Goal: Task Accomplishment & Management: Use online tool/utility

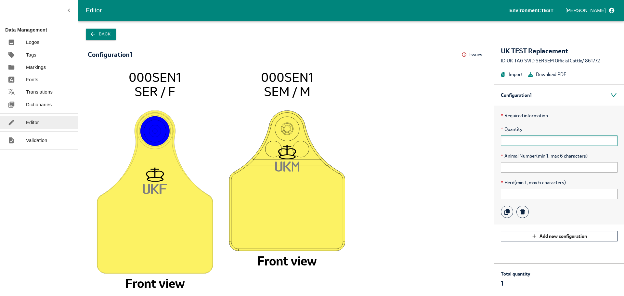
click at [521, 139] on input "text" at bounding box center [559, 141] width 117 height 10
type input "1"
click at [509, 167] on input "text" at bounding box center [559, 167] width 117 height 10
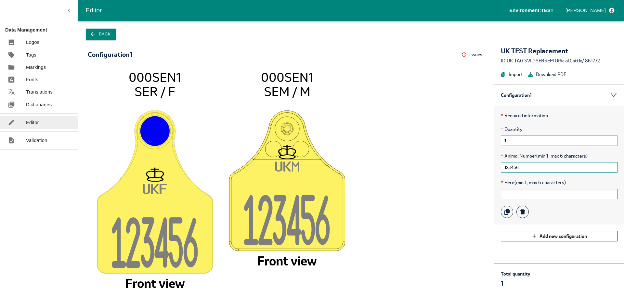
type input "123456"
click at [511, 196] on input "text" at bounding box center [559, 194] width 117 height 10
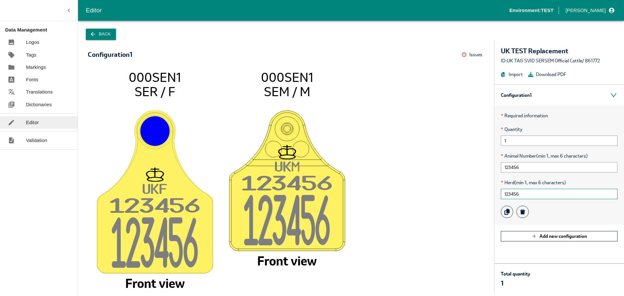
type input "123456"
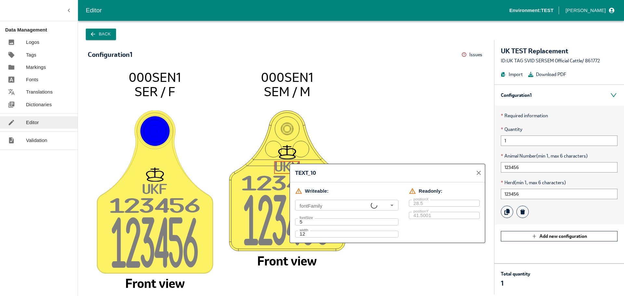
type input "ALLUK, P070811W3.5_LETTER, Arial"
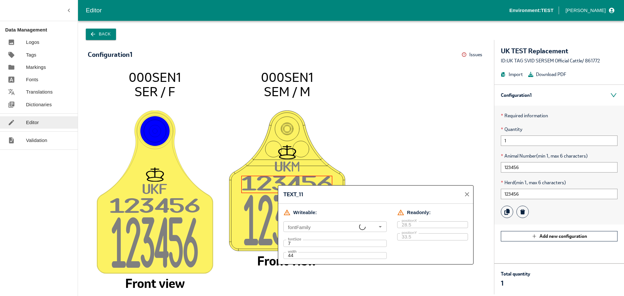
type input "ALLUK, P070811W3.5_LETTER, Arial"
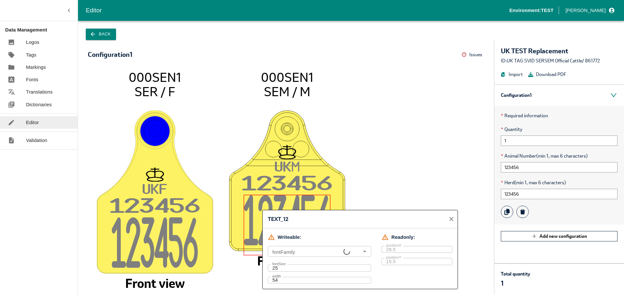
type input "ALLUK, P070811W3.5_LETTER, Arial"
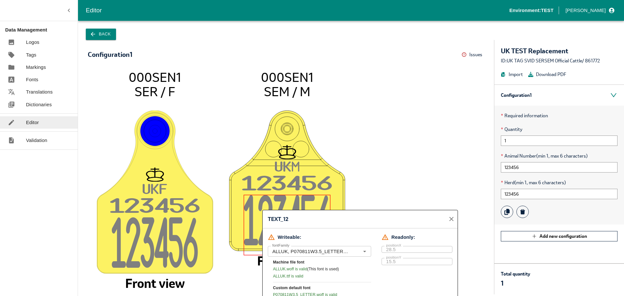
click at [351, 188] on icon "UK F 12345 6 12345 6 000SEN1 SER / F Front view UK M 12345 6 12345 6 000SEN1 SE…" at bounding box center [286, 179] width 384 height 218
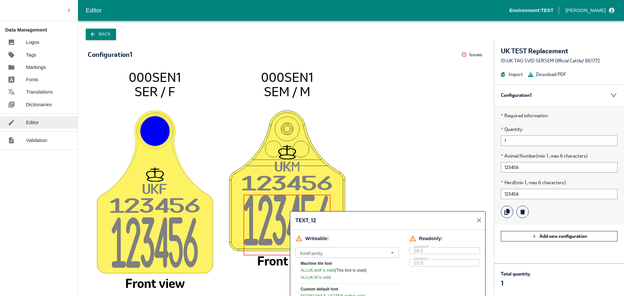
type input "ALLUK, P070811W3.5_LETTER, Arial"
click at [368, 175] on icon "UK F 12345 6 12345 6 000SEN1 SER / F Front view UK M 12345 6 12345 6 000SEN1 SE…" at bounding box center [286, 179] width 384 height 218
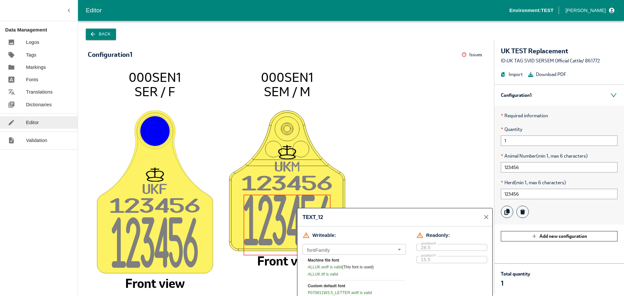
type input "ALLUK, P070811W3.5_LETTER, Arial"
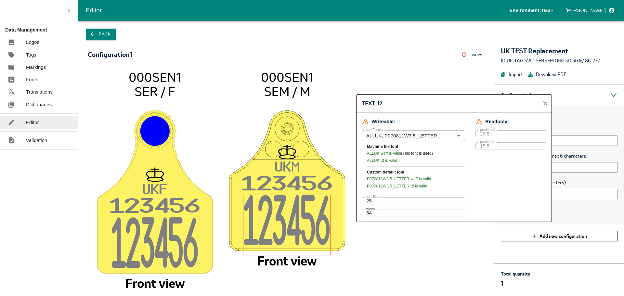
drag, startPoint x: 380, startPoint y: 216, endPoint x: 439, endPoint y: 101, distance: 128.4
click at [439, 101] on div "TEXT_12" at bounding box center [454, 104] width 195 height 18
click at [545, 104] on icon "close" at bounding box center [545, 103] width 7 height 7
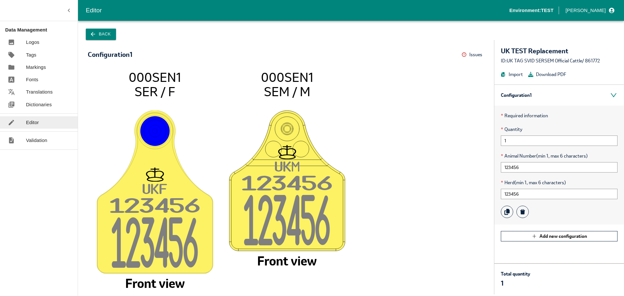
click at [39, 80] on link "Fonts" at bounding box center [39, 79] width 78 height 12
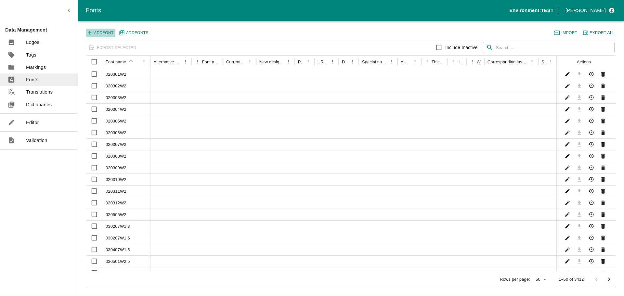
click at [106, 33] on button "Add Font" at bounding box center [101, 33] width 30 height 8
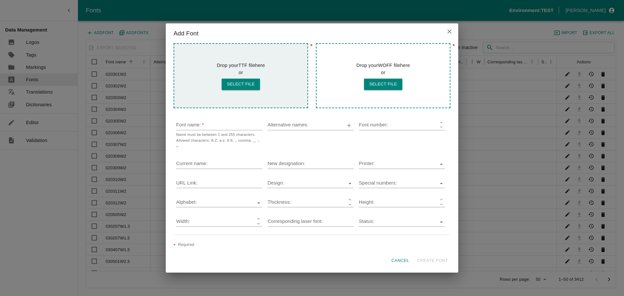
type input "ALLUK"
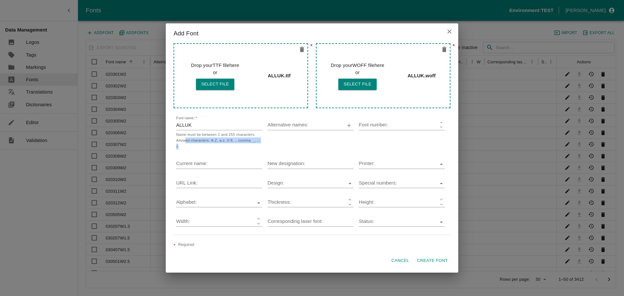
drag, startPoint x: 185, startPoint y: 141, endPoint x: 258, endPoint y: 147, distance: 73.0
click at [258, 147] on p "Name must be between 1 and 255 characters. Allowed characters: A-Z, a-z, 0-9, .…" at bounding box center [219, 141] width 86 height 18
click at [248, 147] on p "Name must be between 1 and 255 characters. Allowed characters: A-Z, a-z, 0-9, .…" at bounding box center [219, 141] width 86 height 18
drag, startPoint x: 227, startPoint y: 140, endPoint x: 258, endPoint y: 148, distance: 32.9
click at [258, 148] on p "Name must be between 1 and 255 characters. Allowed characters: A-Z, a-z, 0-9, .…" at bounding box center [219, 141] width 86 height 18
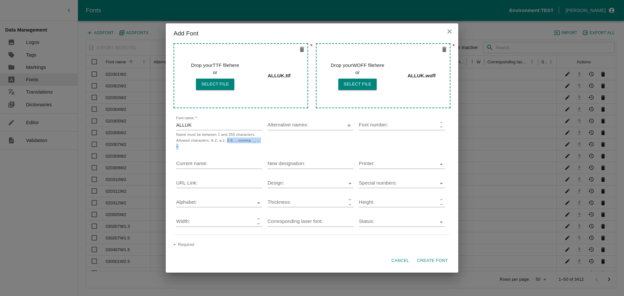
click at [253, 148] on p "Name must be between 1 and 255 characters. Allowed characters: A-Z, a-z, 0-9, .…" at bounding box center [219, 141] width 86 height 18
click at [429, 261] on button "Create Font" at bounding box center [433, 260] width 36 height 11
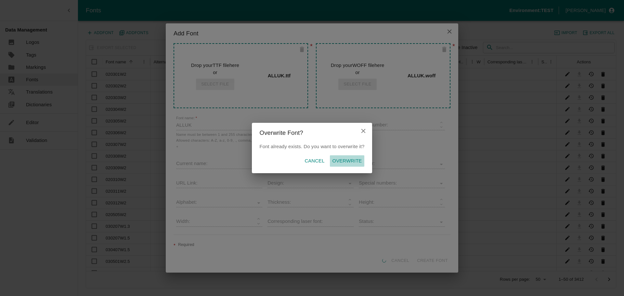
click at [349, 162] on p "Overwrite" at bounding box center [348, 160] width 30 height 7
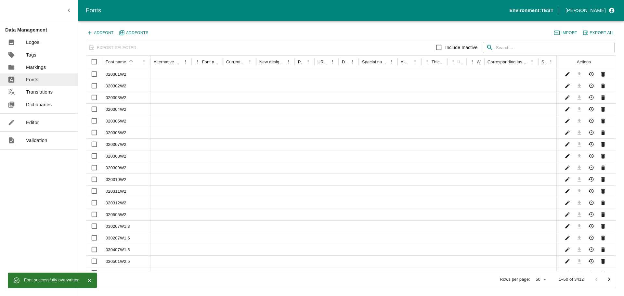
click at [502, 47] on input "text" at bounding box center [555, 48] width 119 height 12
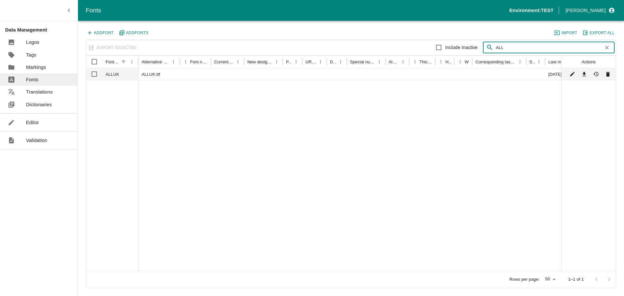
type input "ALL"
click at [153, 73] on div "ALLUK.ttf" at bounding box center [158, 74] width 41 height 12
checkbox input "true"
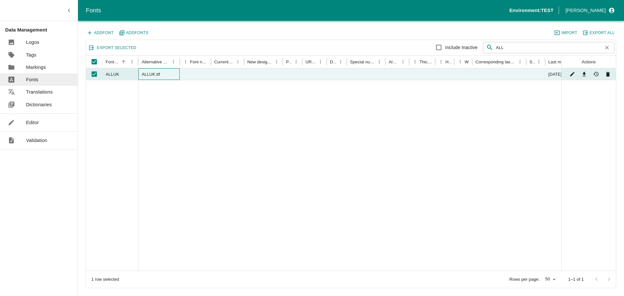
click at [155, 74] on div "ALLUK.ttf" at bounding box center [158, 74] width 41 height 12
checkbox input "false"
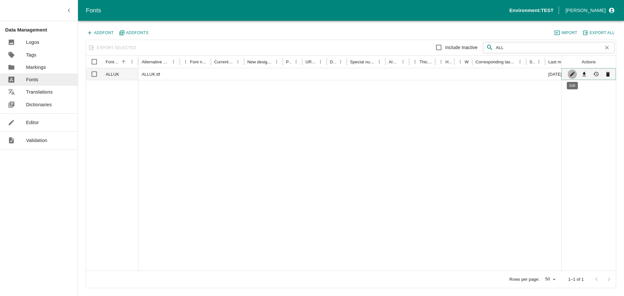
click at [570, 75] on icon "Edit" at bounding box center [573, 74] width 6 height 6
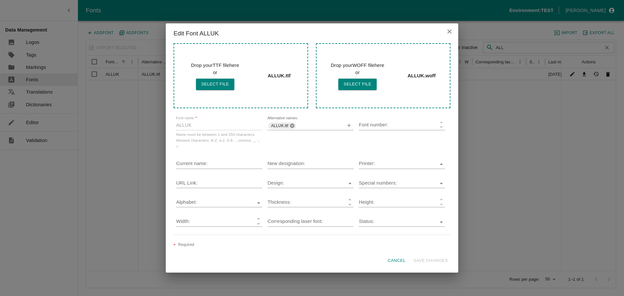
click at [291, 125] on icon at bounding box center [292, 126] width 4 height 4
click at [423, 261] on button "Save changes" at bounding box center [431, 260] width 40 height 11
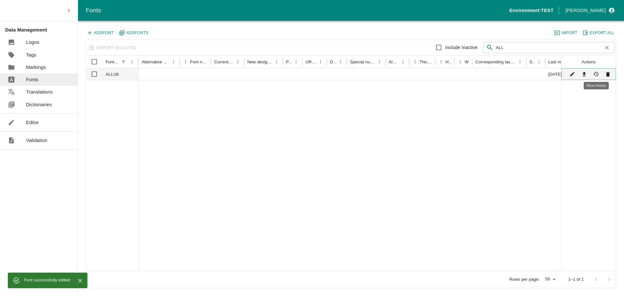
click at [598, 76] on icon "Show History" at bounding box center [596, 74] width 6 height 6
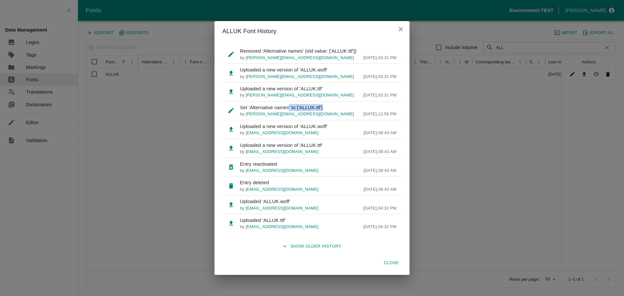
drag, startPoint x: 306, startPoint y: 107, endPoint x: 333, endPoint y: 108, distance: 27.0
click at [333, 108] on p "Set 'Alternative names' to ['ALLUK.ttf']" at bounding box center [318, 107] width 157 height 7
drag, startPoint x: 333, startPoint y: 108, endPoint x: 330, endPoint y: 97, distance: 11.0
click at [330, 97] on ul "Removed 'Alternative names' (old value: ['ALLUK.ttf']) by [PERSON_NAME][EMAIL_A…" at bounding box center [311, 138] width 179 height 193
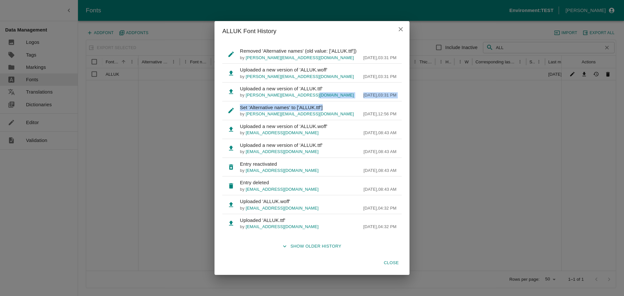
click at [333, 96] on div "by [PERSON_NAME][EMAIL_ADDRESS][DOMAIN_NAME] [DATE] , 03:31 PM" at bounding box center [318, 95] width 157 height 6
click at [401, 30] on icon "close" at bounding box center [401, 29] width 4 height 4
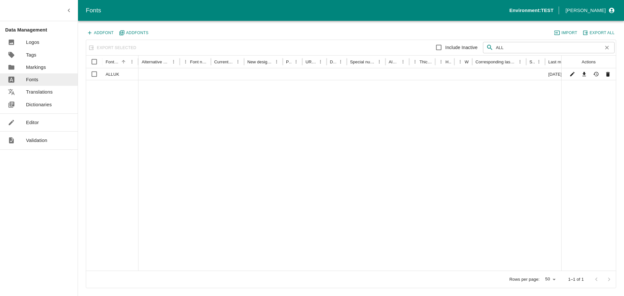
click at [225, 102] on div at bounding box center [365, 175] width 455 height 191
click at [33, 120] on p "Editor" at bounding box center [32, 122] width 13 height 7
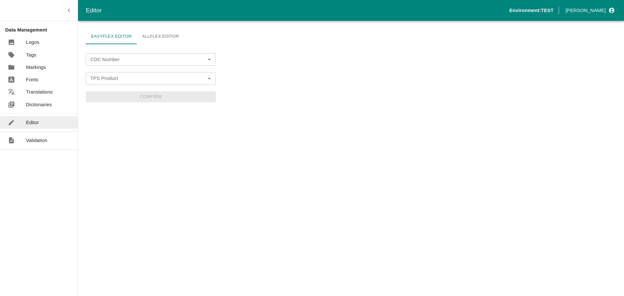
click at [139, 62] on input "CDC Number" at bounding box center [145, 59] width 115 height 8
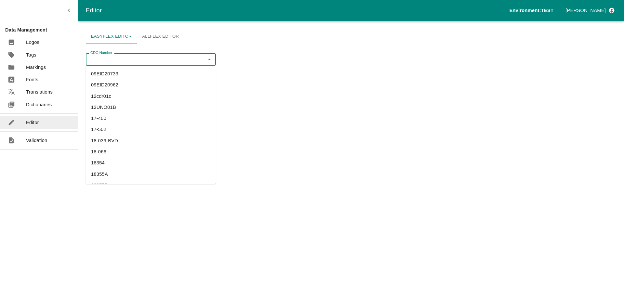
paste input "UK Cattle Official Replacement Test"
type input "UK Cattle Official Replacement Test"
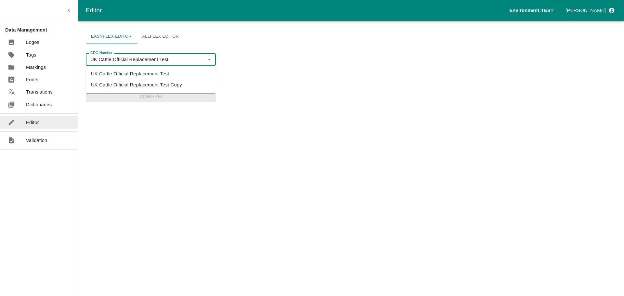
click at [129, 72] on li "UK Cattle Official Replacement Test" at bounding box center [151, 73] width 130 height 11
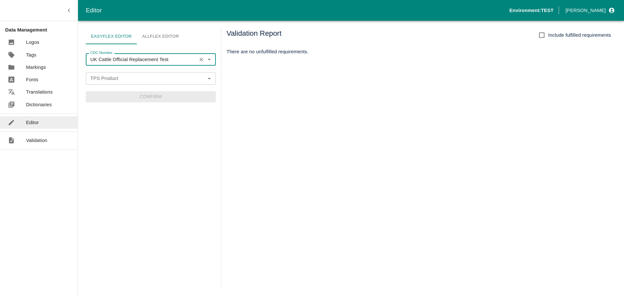
click at [124, 78] on input "TPS Product" at bounding box center [145, 78] width 115 height 8
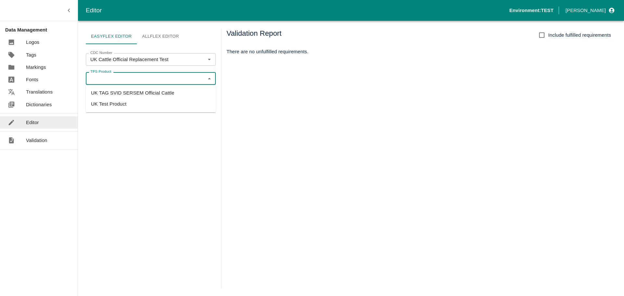
click at [130, 92] on li "UK TAG SVID SERSEM Official Cattle" at bounding box center [151, 92] width 130 height 11
type input "UK TAG SVID SERSEM Official Cattle"
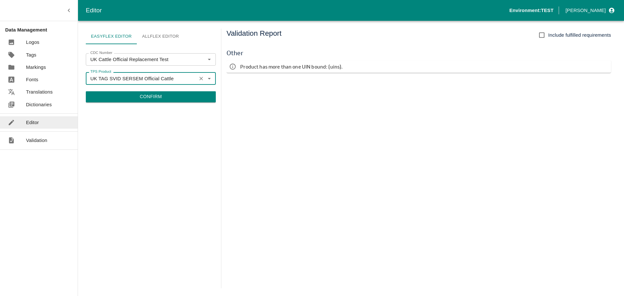
click at [155, 96] on button "Confirm" at bounding box center [151, 96] width 130 height 11
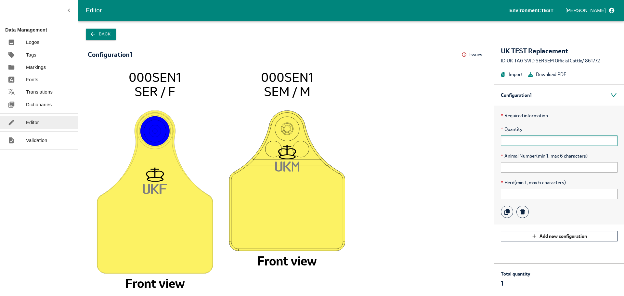
click at [547, 141] on input "text" at bounding box center [559, 141] width 117 height 10
type input "1"
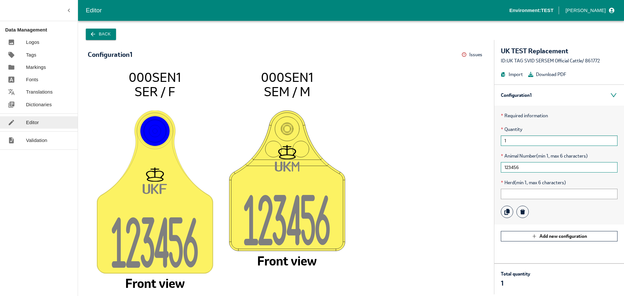
type input "123456"
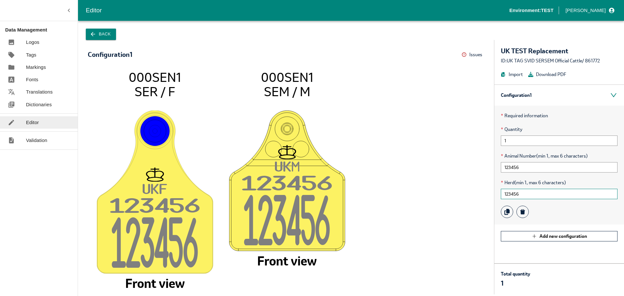
type input "123456"
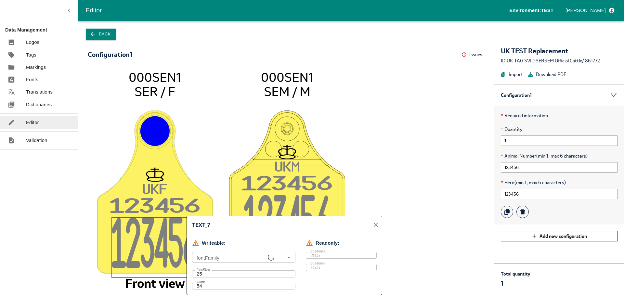
type input "ALLUK, P070811W3.5_LETTER, Arial"
click at [390, 195] on icon "UK F 12345 6 12345 6 000SEN1 SER / F Front view UK M 12345 6 12345 6 000SEN1 SE…" at bounding box center [286, 179] width 384 height 218
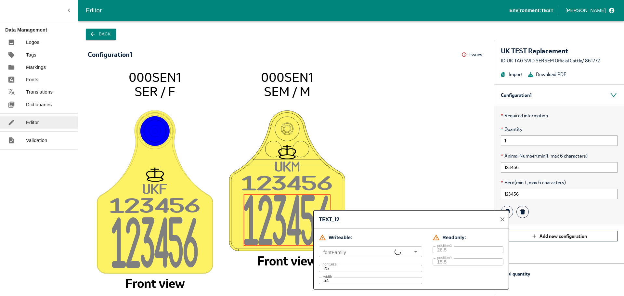
type input "ALLUK, P070811W3.5_LETTER, Arial"
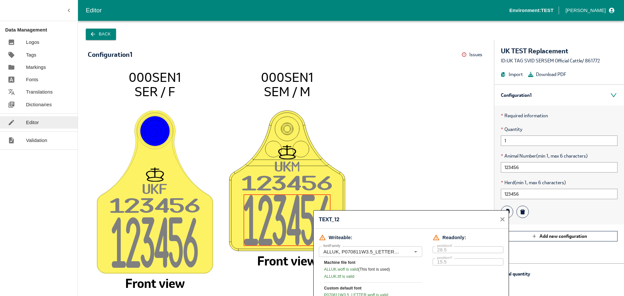
click at [373, 180] on icon "UK F 12345 6 12345 6 000SEN1 SER / F Front view UK M 12345 6 12345 6 000SEN1 SE…" at bounding box center [286, 179] width 384 height 218
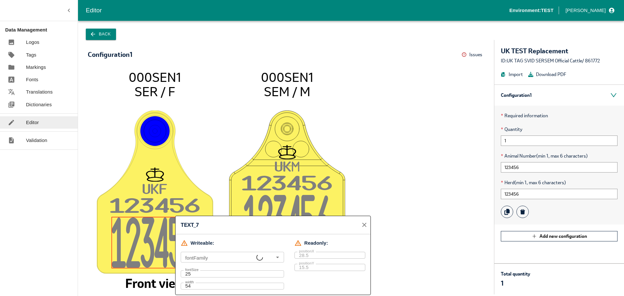
type input "ALLUK, P070811W3.5_LETTER, Arial"
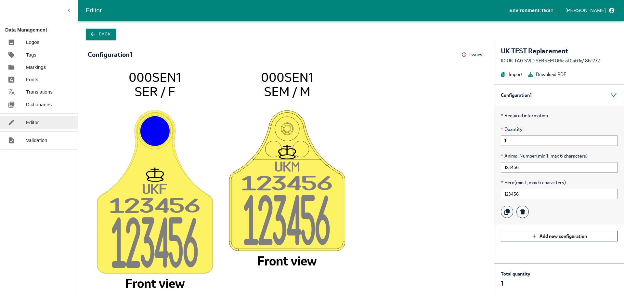
click at [368, 177] on icon "UK F 12345 6 12345 6 000SEN1 SER / F Front view UK M 12345 6 12345 6 000SEN1 SE…" at bounding box center [286, 179] width 384 height 218
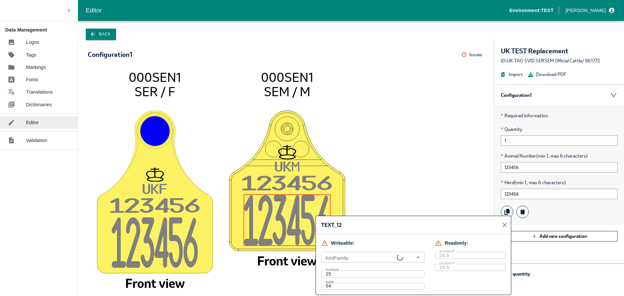
type input "ALLUK, P070811W3.5_LETTER, Arial"
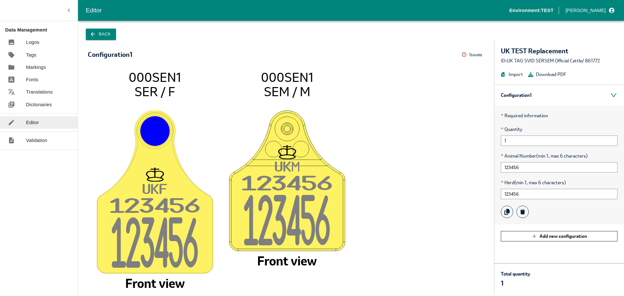
click at [448, 163] on icon "UK F 12345 6 12345 6 000SEN1 SER / F Front view UK M 12345 6 12345 6 000SEN1 SE…" at bounding box center [286, 179] width 384 height 218
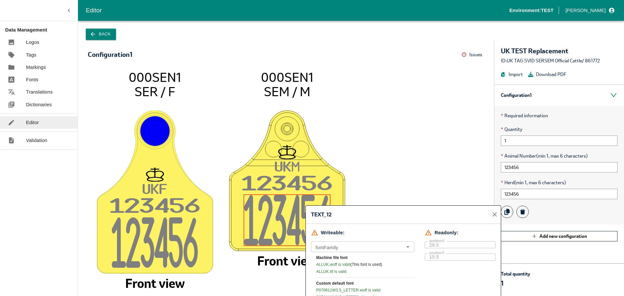
type input "ALLUK, P070811W3.5_LETTER, Arial"
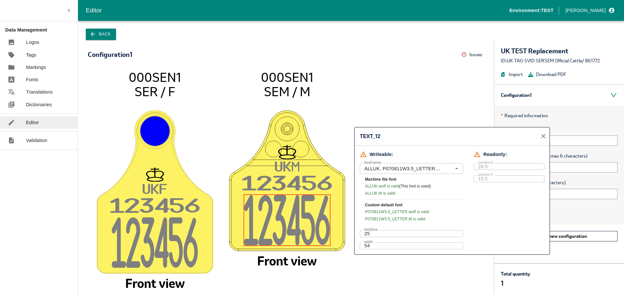
drag, startPoint x: 354, startPoint y: 212, endPoint x: 403, endPoint y: 133, distance: 92.5
click at [402, 133] on div "TEXT_12" at bounding box center [452, 136] width 195 height 18
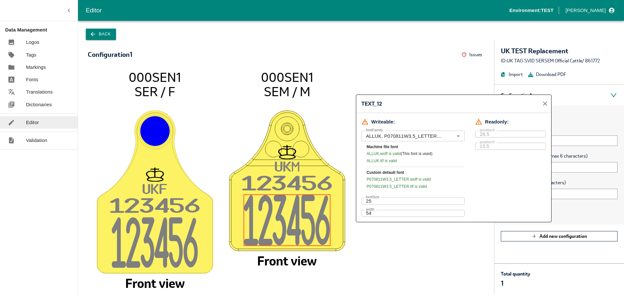
drag, startPoint x: 415, startPoint y: 132, endPoint x: 417, endPoint y: 99, distance: 33.2
click at [417, 99] on div "TEXT_12" at bounding box center [453, 104] width 195 height 18
click at [546, 104] on icon "close" at bounding box center [545, 104] width 4 height 4
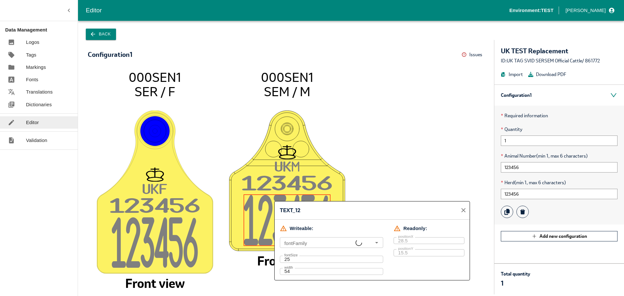
type input "ALLUK, P070811W3.5_LETTER, Arial"
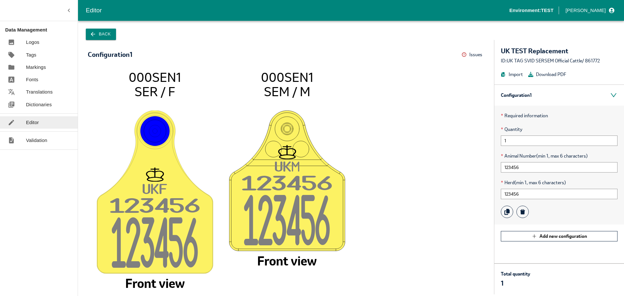
click at [366, 155] on icon "UK F 12345 6 12345 6 000SEN1 SER / F Front view UK M 12345 6 12345 6 000SEN1 SE…" at bounding box center [286, 179] width 384 height 218
click at [103, 33] on button "Back" at bounding box center [101, 34] width 30 height 11
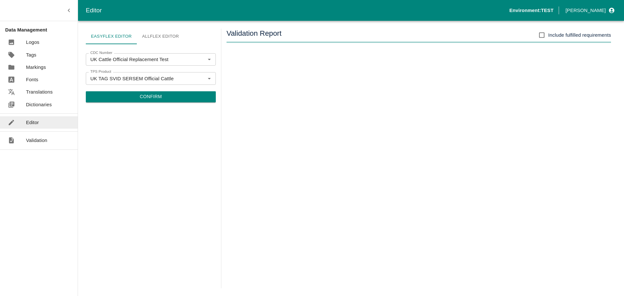
click at [34, 82] on p "Fonts" at bounding box center [32, 79] width 12 height 7
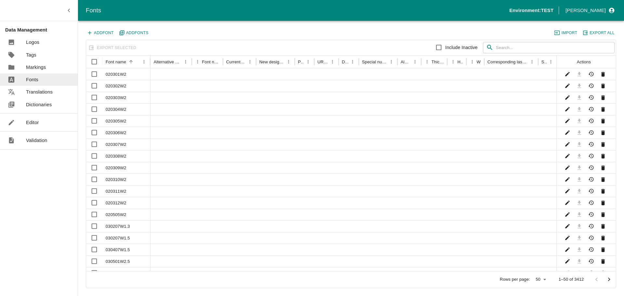
click at [504, 50] on input "text" at bounding box center [555, 48] width 119 height 12
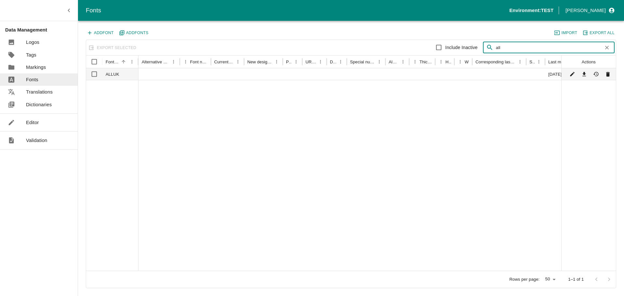
type input "all"
drag, startPoint x: 120, startPoint y: 78, endPoint x: 106, endPoint y: 78, distance: 14.0
click at [106, 78] on div "ALLUK" at bounding box center [120, 74] width 36 height 12
checkbox input "true"
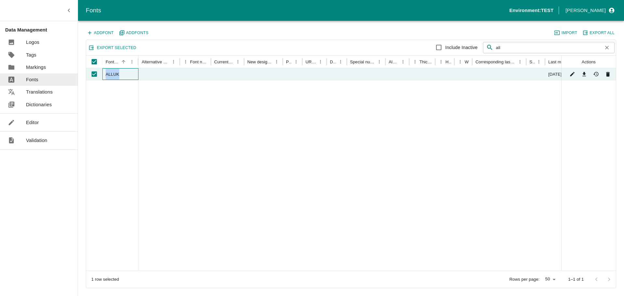
copy div "ALLUK"
click at [133, 100] on div at bounding box center [112, 175] width 52 height 191
click at [91, 75] on input "Unselect row" at bounding box center [94, 74] width 13 height 13
checkbox input "false"
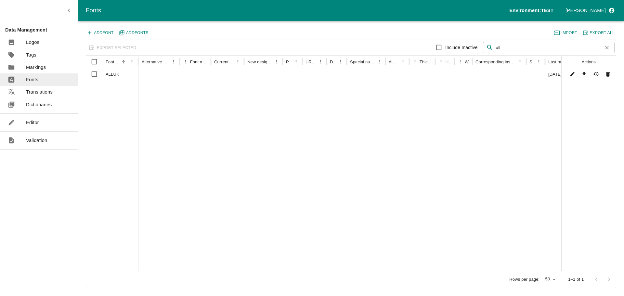
click at [107, 95] on div at bounding box center [112, 175] width 52 height 191
click at [30, 65] on p "Markings" at bounding box center [36, 67] width 20 height 7
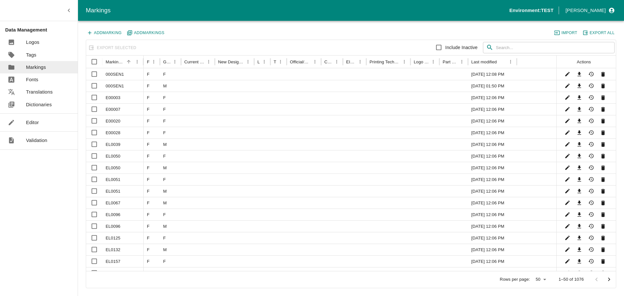
click at [500, 47] on input "text" at bounding box center [555, 48] width 119 height 12
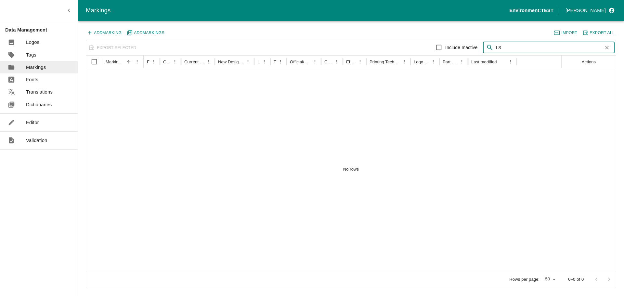
drag, startPoint x: 507, startPoint y: 49, endPoint x: 480, endPoint y: 50, distance: 27.3
click at [480, 50] on div "Include Inactive ​ LS ​" at bounding box center [483, 47] width 264 height 13
type input "sen"
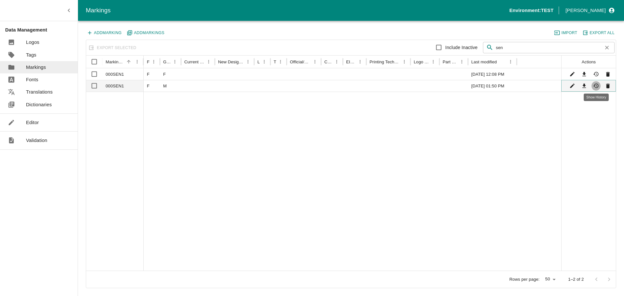
click at [595, 85] on icon "Show History" at bounding box center [596, 86] width 5 height 5
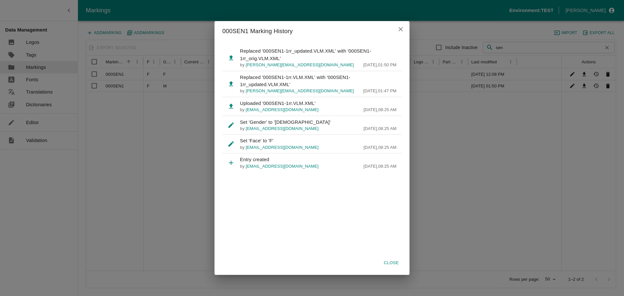
click at [402, 30] on icon "close" at bounding box center [401, 29] width 4 height 4
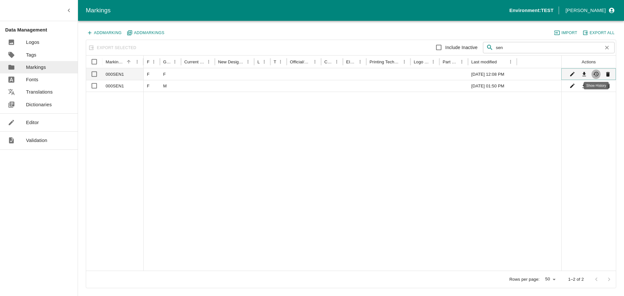
click at [598, 73] on icon "Show History" at bounding box center [596, 74] width 5 height 5
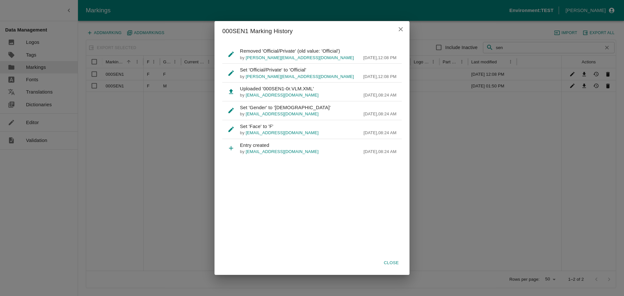
click at [403, 29] on icon "close" at bounding box center [400, 29] width 7 height 7
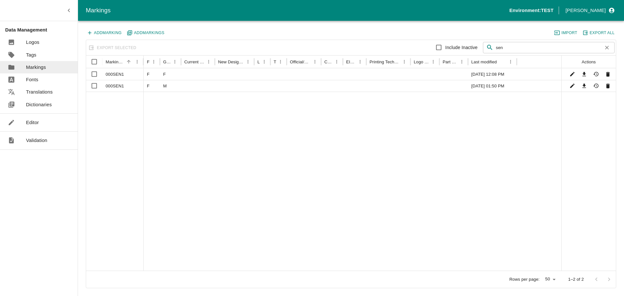
click at [37, 119] on p "Editor" at bounding box center [32, 122] width 13 height 7
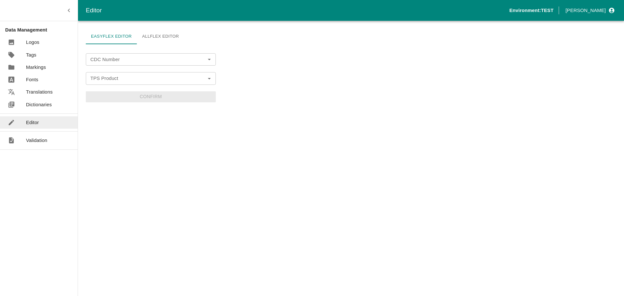
click at [157, 56] on input "CDC Number" at bounding box center [145, 59] width 115 height 8
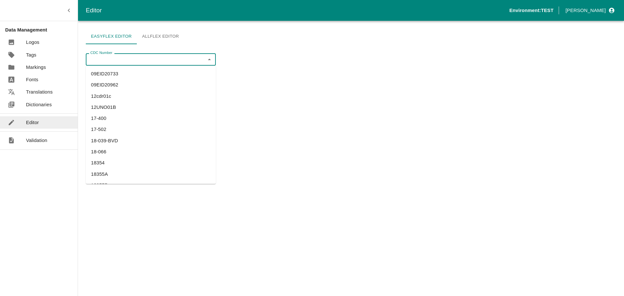
paste input "UK Cattle Official Replacement Test"
type input "UK Cattle Official Replacement Test"
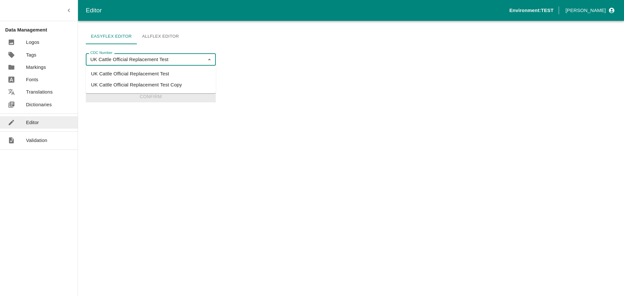
click at [132, 72] on li "UK Cattle Official Replacement Test" at bounding box center [151, 73] width 130 height 11
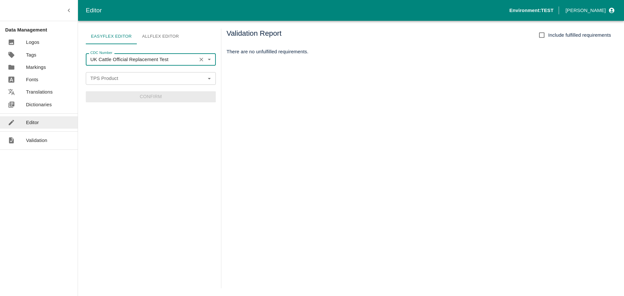
click at [124, 78] on input "TPS Product" at bounding box center [145, 78] width 115 height 8
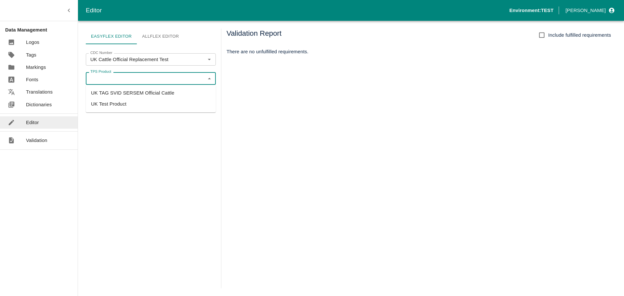
click at [119, 96] on li "UK TAG SVID SERSEM Official Cattle" at bounding box center [151, 92] width 130 height 11
type input "UK TAG SVID SERSEM Official Cattle"
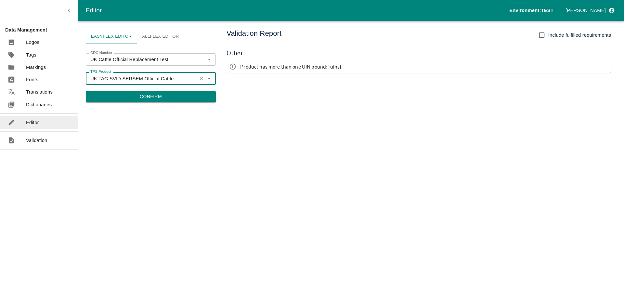
click at [159, 97] on button "Confirm" at bounding box center [151, 96] width 130 height 11
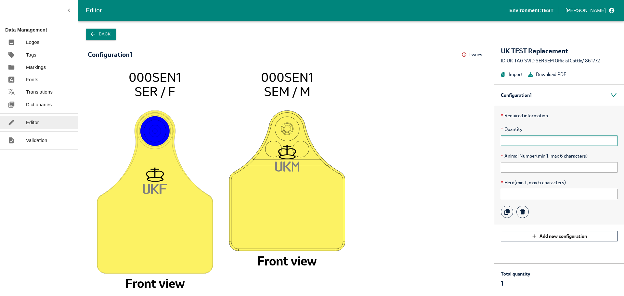
click at [544, 136] on input "text" at bounding box center [559, 141] width 117 height 10
type input "1"
click at [517, 168] on input "text" at bounding box center [559, 167] width 117 height 10
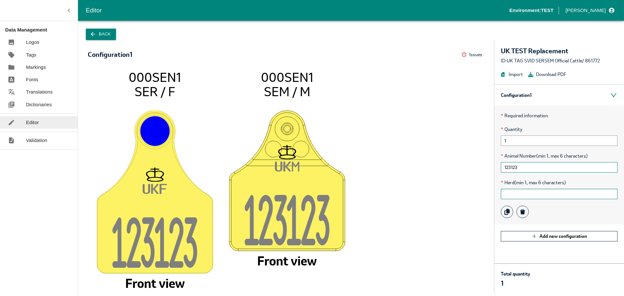
type input "123123"
click at [515, 195] on input "text" at bounding box center [559, 194] width 117 height 10
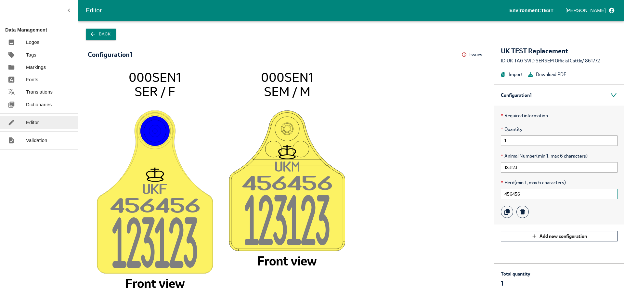
type input "456456"
click at [435, 244] on icon "UK F 45645 6 12312 3 000SEN1 SER / F Front view UK M 45645 6 12312 3 000SEN1 SE…" at bounding box center [286, 179] width 384 height 218
click at [107, 35] on button "Back" at bounding box center [101, 34] width 30 height 11
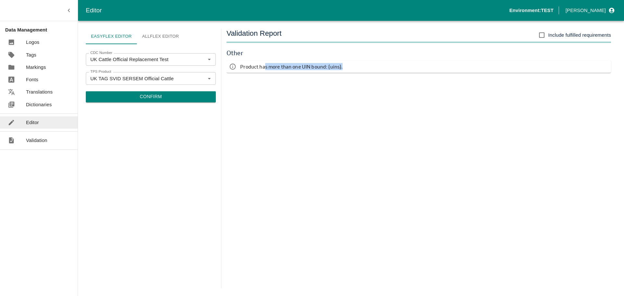
drag, startPoint x: 266, startPoint y: 66, endPoint x: 353, endPoint y: 69, distance: 87.2
click at [352, 69] on div "Product has more than one UIN bound: {uins}." at bounding box center [419, 66] width 385 height 12
click at [353, 69] on div "Product has more than one UIN bound: {uins}." at bounding box center [419, 66] width 385 height 12
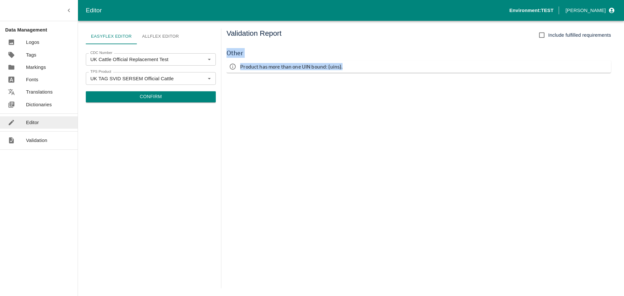
drag, startPoint x: 228, startPoint y: 54, endPoint x: 383, endPoint y: 69, distance: 155.5
click at [383, 69] on div "Other Product has more than one UIN bound: {uins}." at bounding box center [419, 60] width 385 height 35
click at [383, 69] on div "Product has more than one UIN bound: {uins}." at bounding box center [419, 66] width 385 height 12
click at [176, 99] on button "Confirm" at bounding box center [151, 96] width 130 height 11
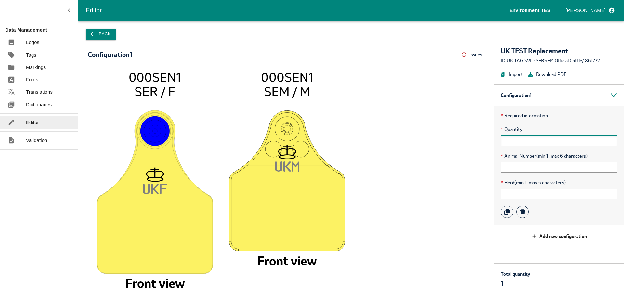
click at [514, 138] on input "text" at bounding box center [559, 141] width 117 height 10
click at [515, 169] on input "text" at bounding box center [559, 167] width 117 height 10
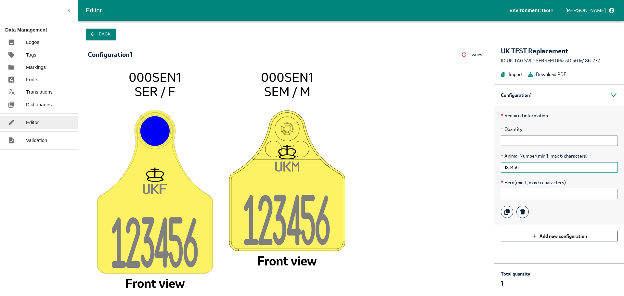
type input "123456"
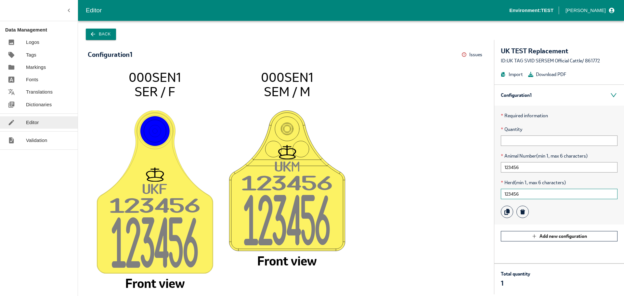
type input "123456"
click at [511, 148] on div "* Required information * Quantity * Animal Number (min 1, max 6 characters) 123…" at bounding box center [559, 165] width 130 height 119
click at [511, 142] on input "text" at bounding box center [559, 141] width 117 height 10
click at [530, 166] on input "123456" at bounding box center [559, 167] width 117 height 10
click at [520, 140] on input "10" at bounding box center [559, 141] width 117 height 10
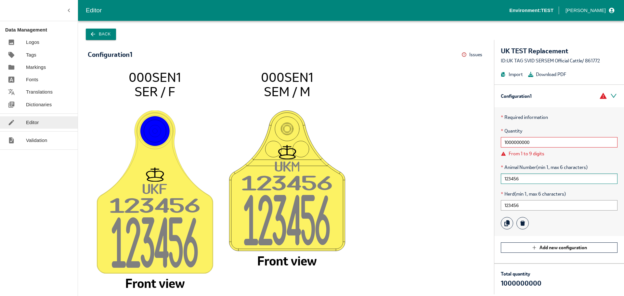
click at [525, 178] on input "123456" at bounding box center [559, 179] width 117 height 10
click at [522, 153] on div "From 1 to 9 digits" at bounding box center [527, 153] width 36 height 7
drag, startPoint x: 514, startPoint y: 153, endPoint x: 547, endPoint y: 152, distance: 33.8
click at [547, 152] on div "From 1 to 9 digits" at bounding box center [559, 153] width 117 height 7
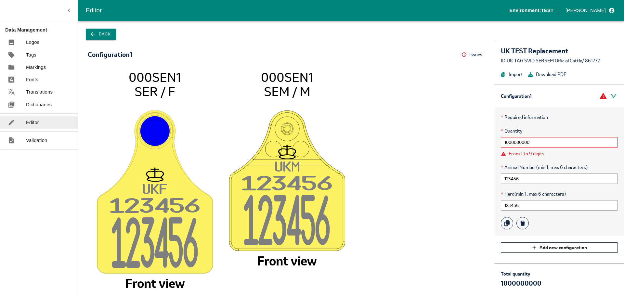
click at [545, 143] on input "1000000000" at bounding box center [559, 142] width 117 height 10
drag, startPoint x: 532, startPoint y: 153, endPoint x: 509, endPoint y: 150, distance: 23.3
click at [509, 150] on div "From 1 to 9 digits" at bounding box center [527, 153] width 36 height 7
click at [540, 141] on input "1000000000" at bounding box center [559, 142] width 117 height 10
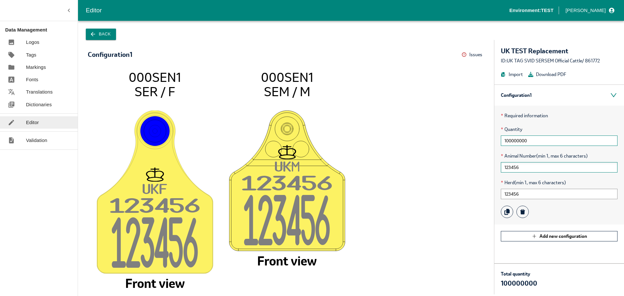
type input "100000000"
click at [543, 169] on input "123456" at bounding box center [559, 167] width 117 height 10
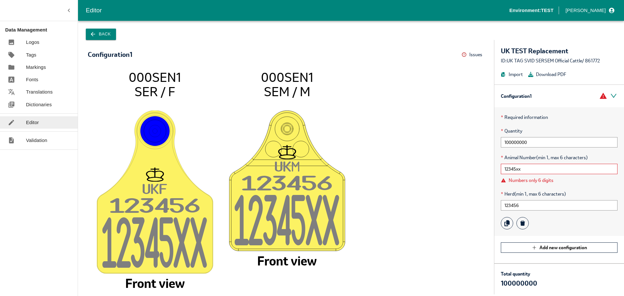
type input "12345xx"
click at [34, 104] on p "Dictionaries" at bounding box center [39, 104] width 26 height 7
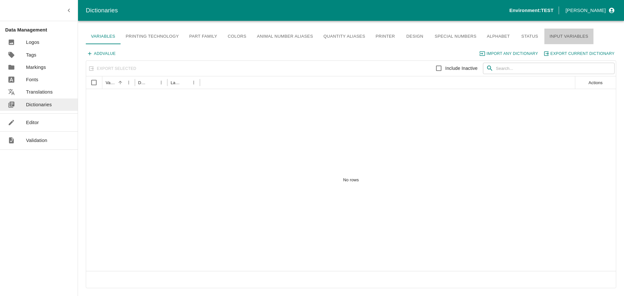
drag, startPoint x: 558, startPoint y: 37, endPoint x: 551, endPoint y: 42, distance: 8.8
click at [558, 37] on link "Input Variables" at bounding box center [569, 37] width 49 height 16
click at [353, 37] on link "Quantity Aliases" at bounding box center [344, 37] width 52 height 16
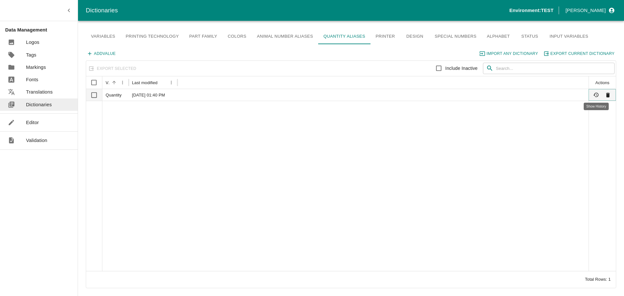
click at [597, 95] on icon "Show History" at bounding box center [596, 95] width 6 height 6
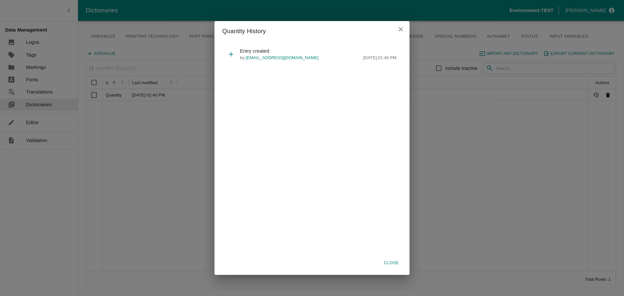
click at [399, 29] on icon "close" at bounding box center [400, 29] width 7 height 7
